Goal: Transaction & Acquisition: Purchase product/service

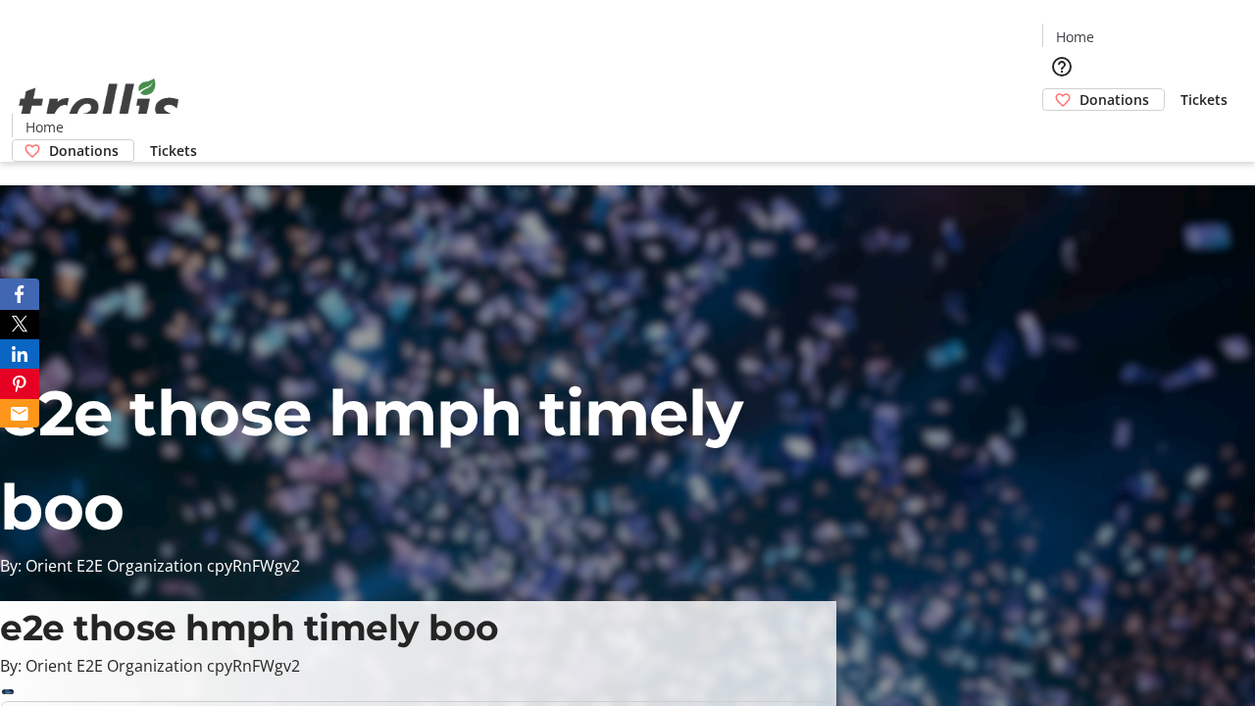
click at [1079, 89] on span "Donations" at bounding box center [1114, 99] width 70 height 21
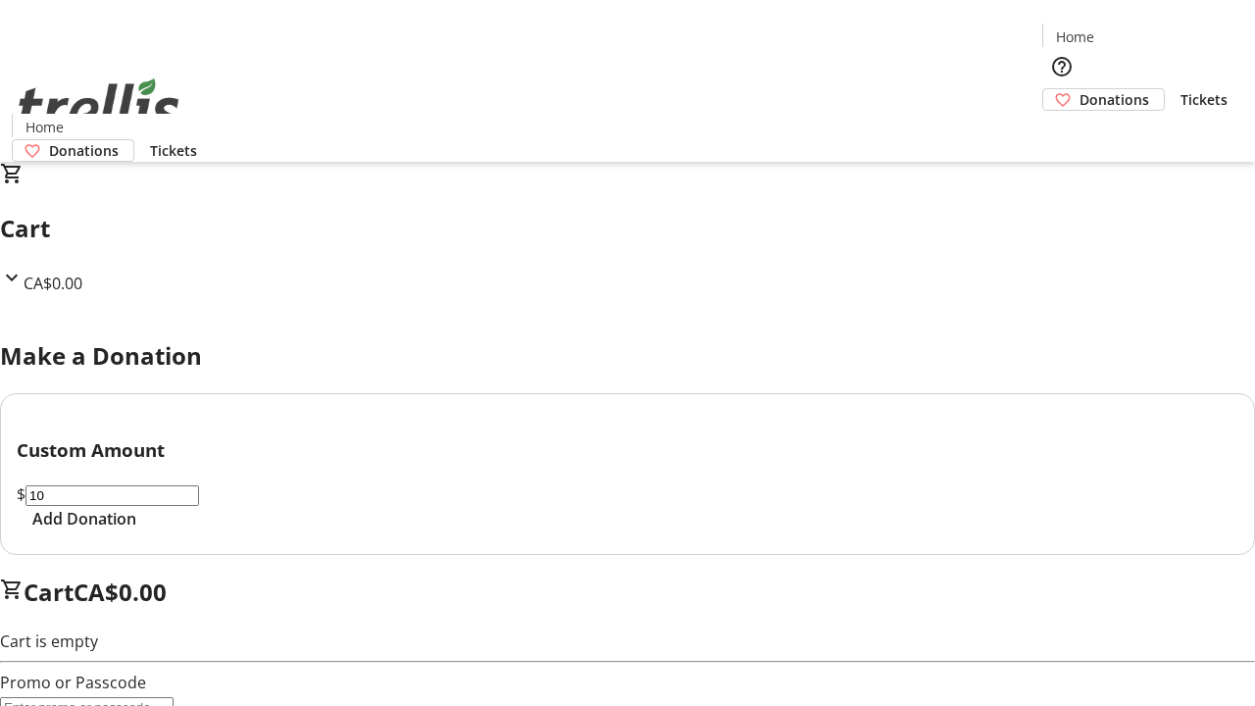
click at [136, 530] on span "Add Donation" at bounding box center [84, 519] width 104 height 24
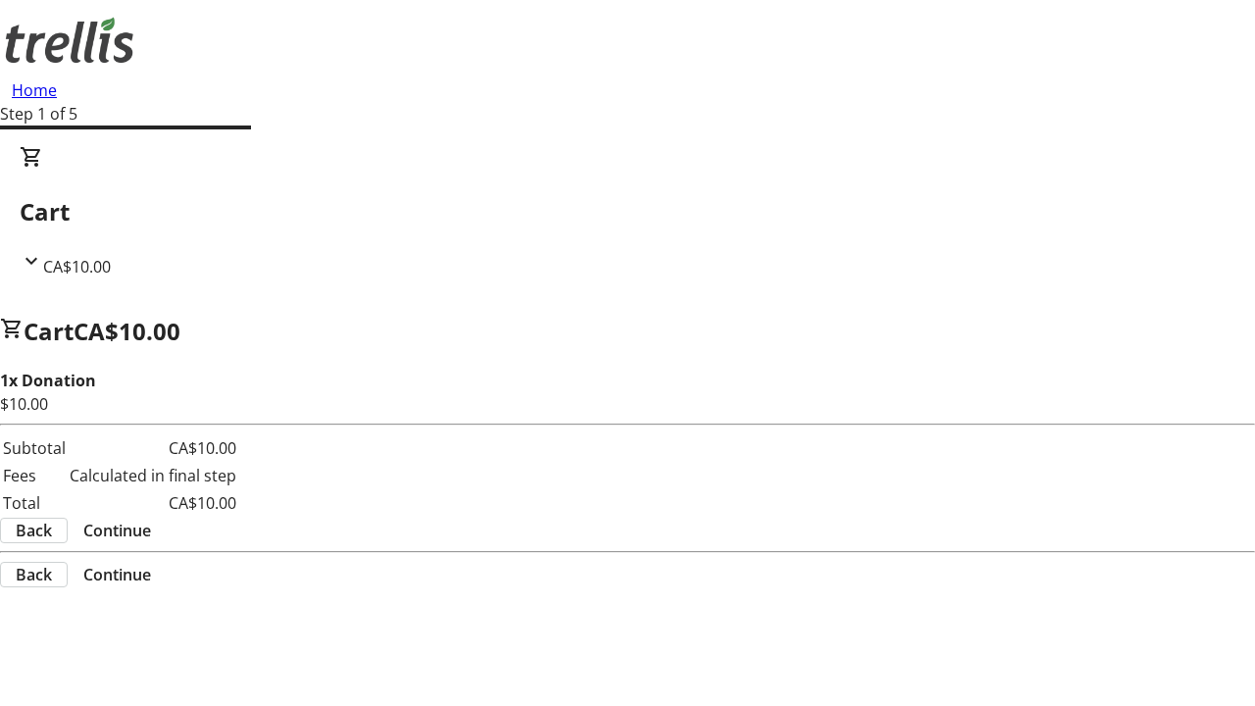
select select "CA"
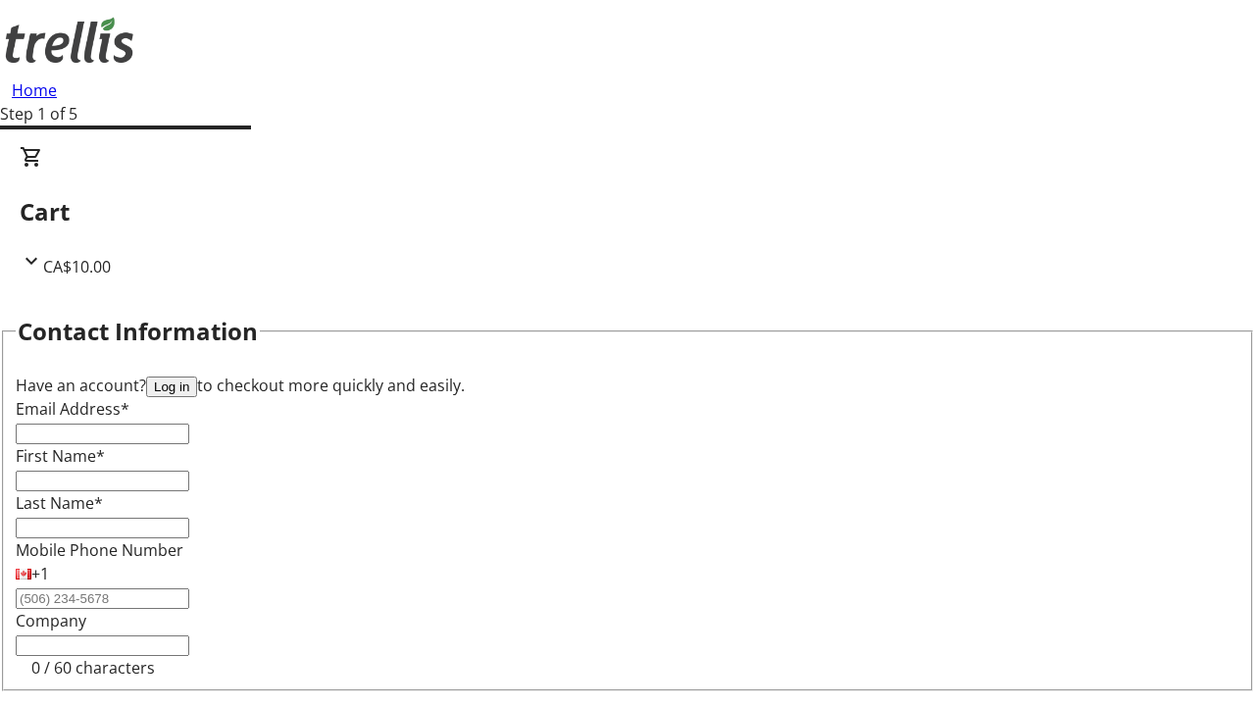
click at [197, 376] on button "Log in" at bounding box center [171, 386] width 51 height 21
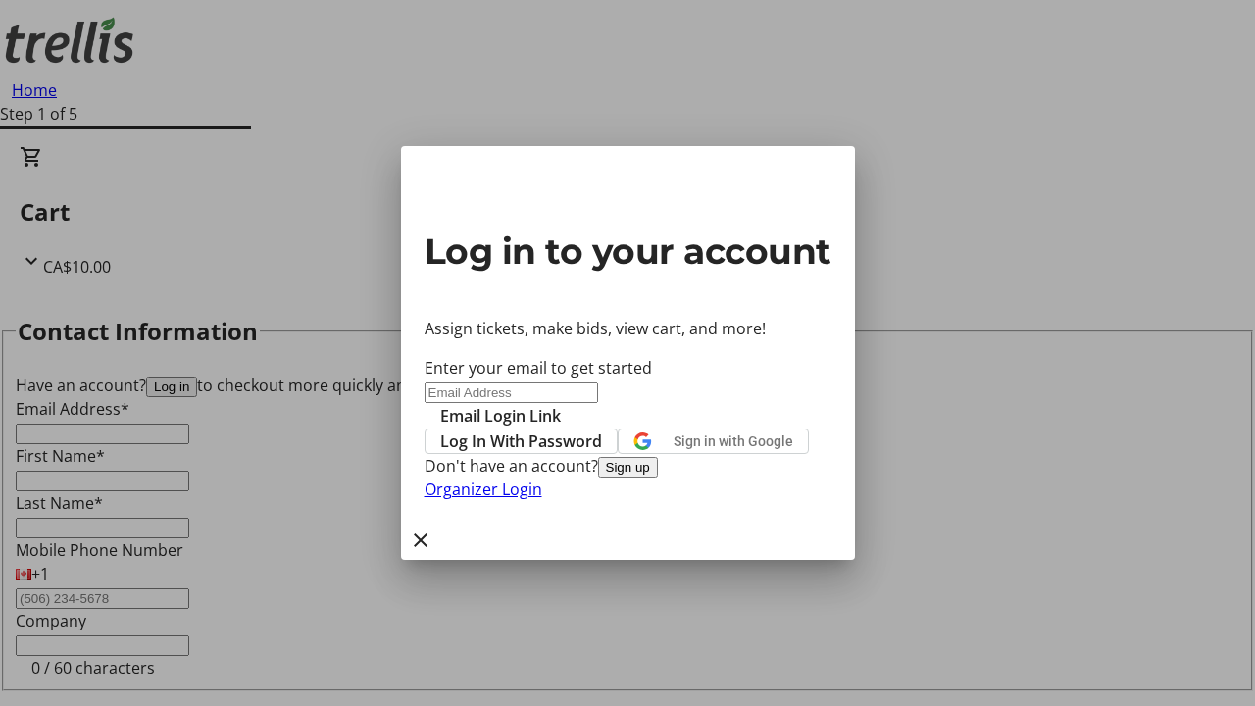
click at [658, 477] on button "Sign up" at bounding box center [628, 467] width 60 height 21
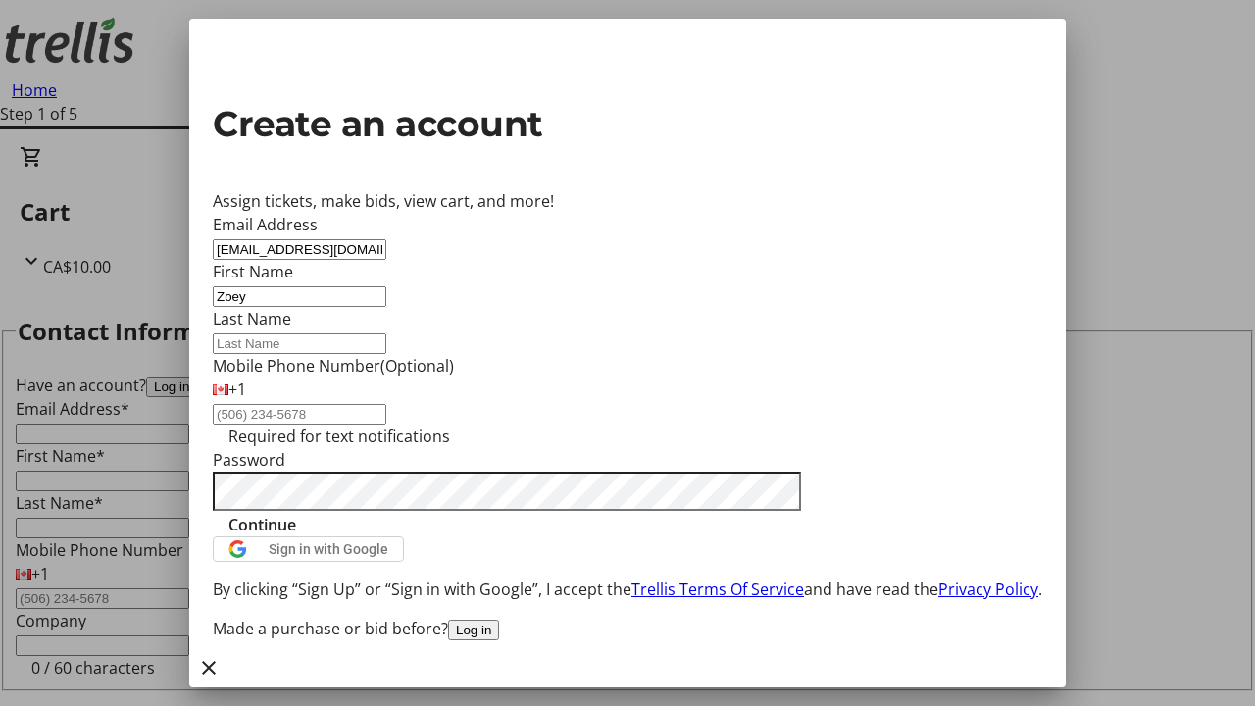
type input "Zoey"
type input "[PERSON_NAME]"
click at [296, 536] on span "Continue" at bounding box center [262, 525] width 68 height 24
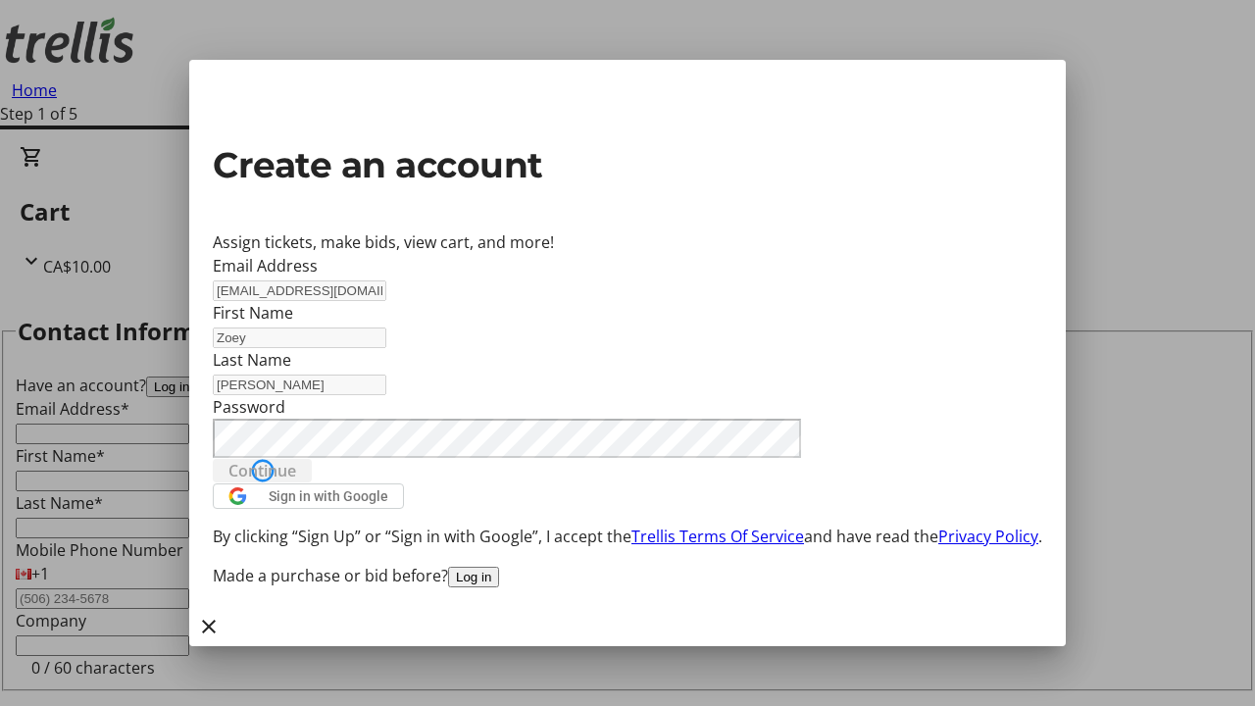
type input "[EMAIL_ADDRESS][DOMAIN_NAME]"
type input "Zoey"
type input "[PERSON_NAME]"
select select "CA"
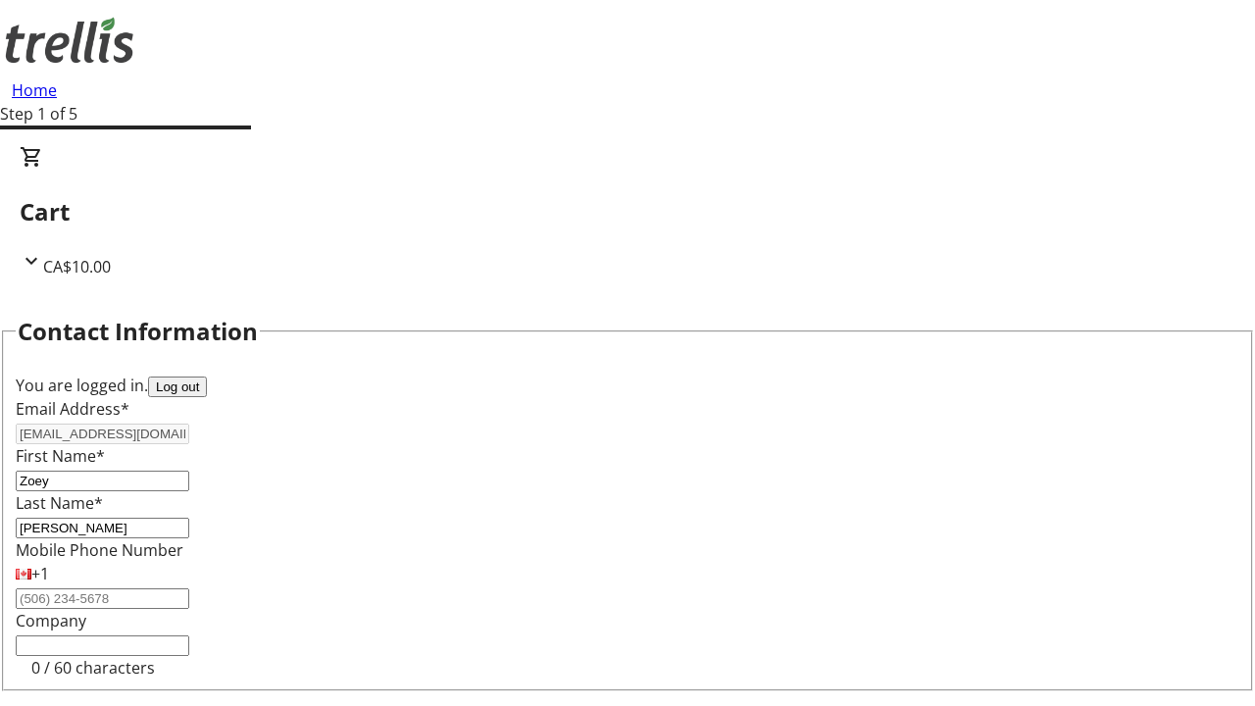
type input "[STREET_ADDRESS][PERSON_NAME]"
type input "Kelowna"
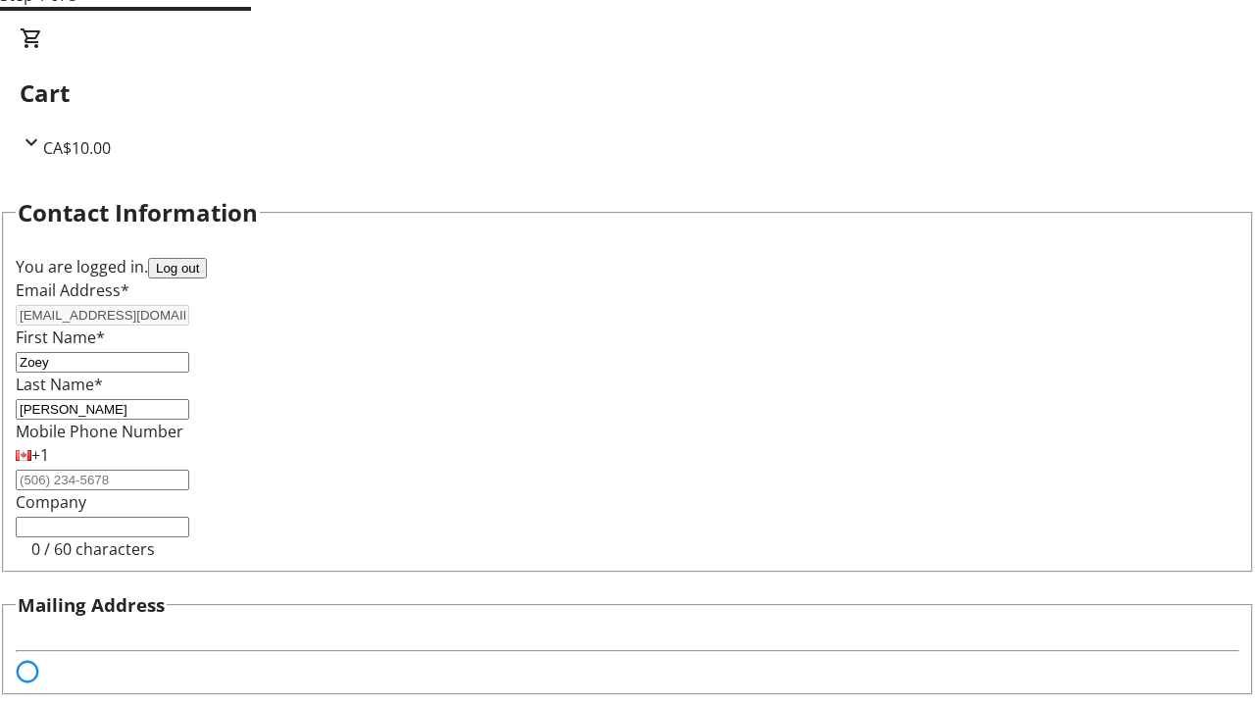
select select "BC"
select select "CA"
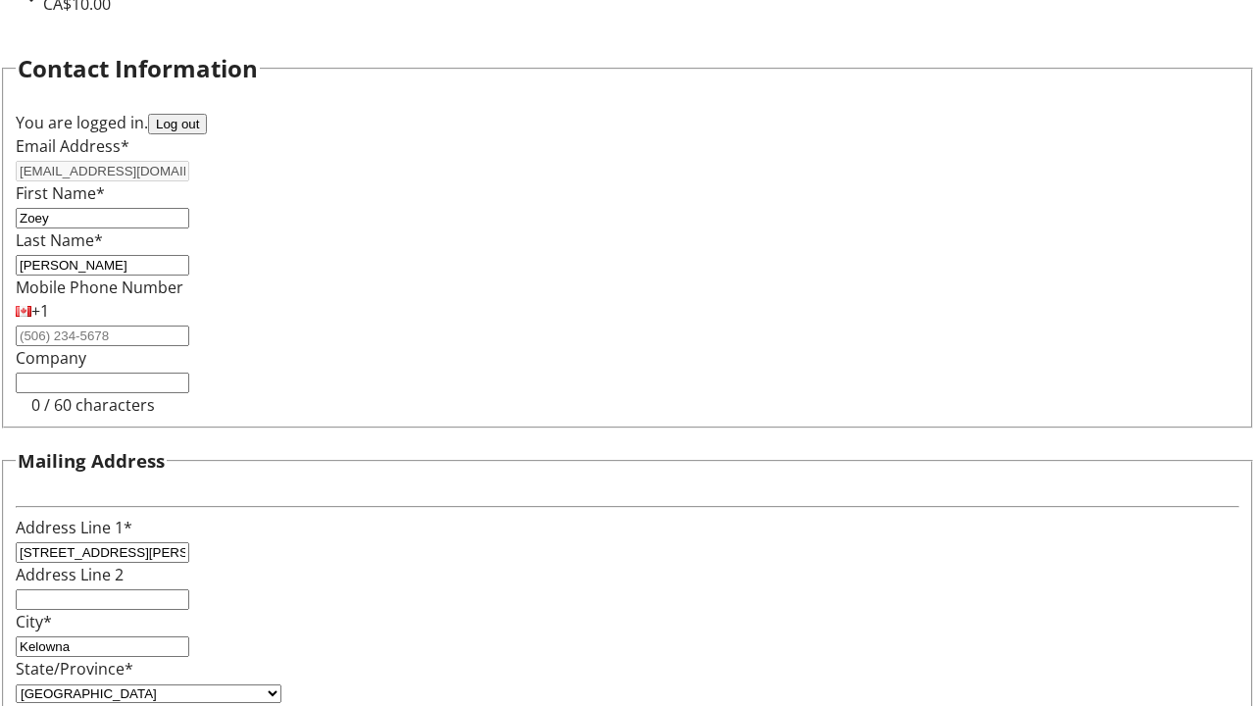
type input "V1Y 0C2"
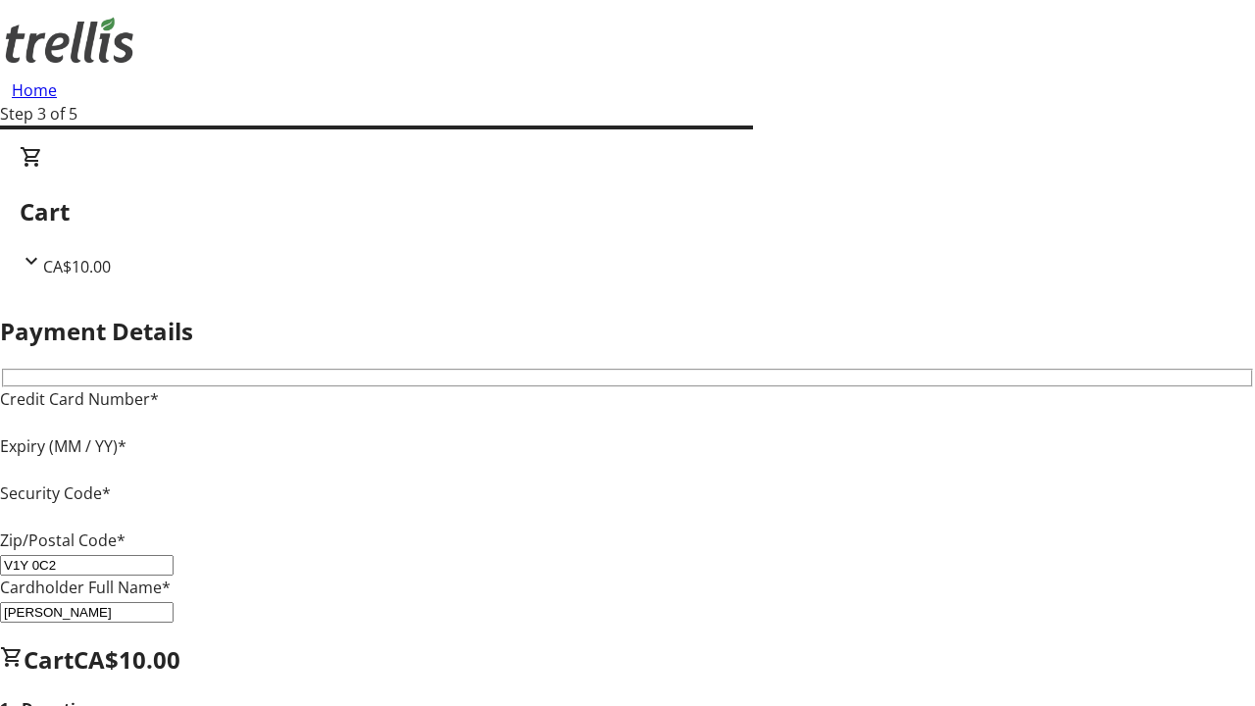
type input "V1Y 0C2"
